Goal: Task Accomplishment & Management: Manage account settings

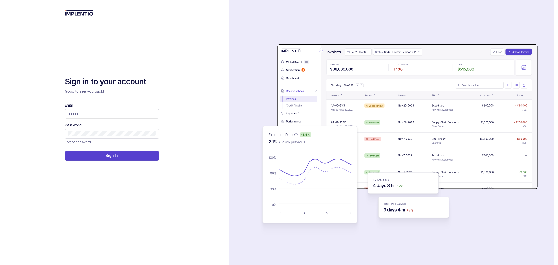
click at [140, 116] on input "Email" at bounding box center [111, 113] width 87 height 5
click at [205, 73] on div "Sign in to your account Good to see you back! Email Password Forgot password Si…" at bounding box center [114, 132] width 229 height 265
type input "**********"
